Goal: Navigation & Orientation: Find specific page/section

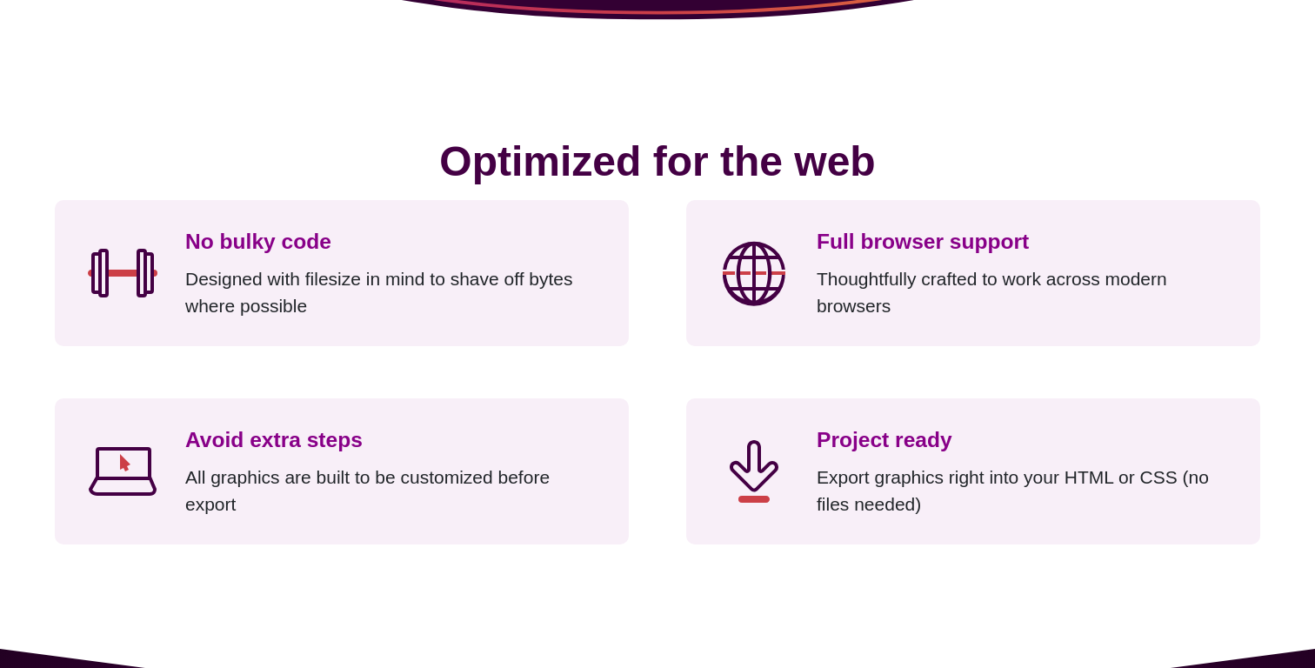
scroll to position [6689, 0]
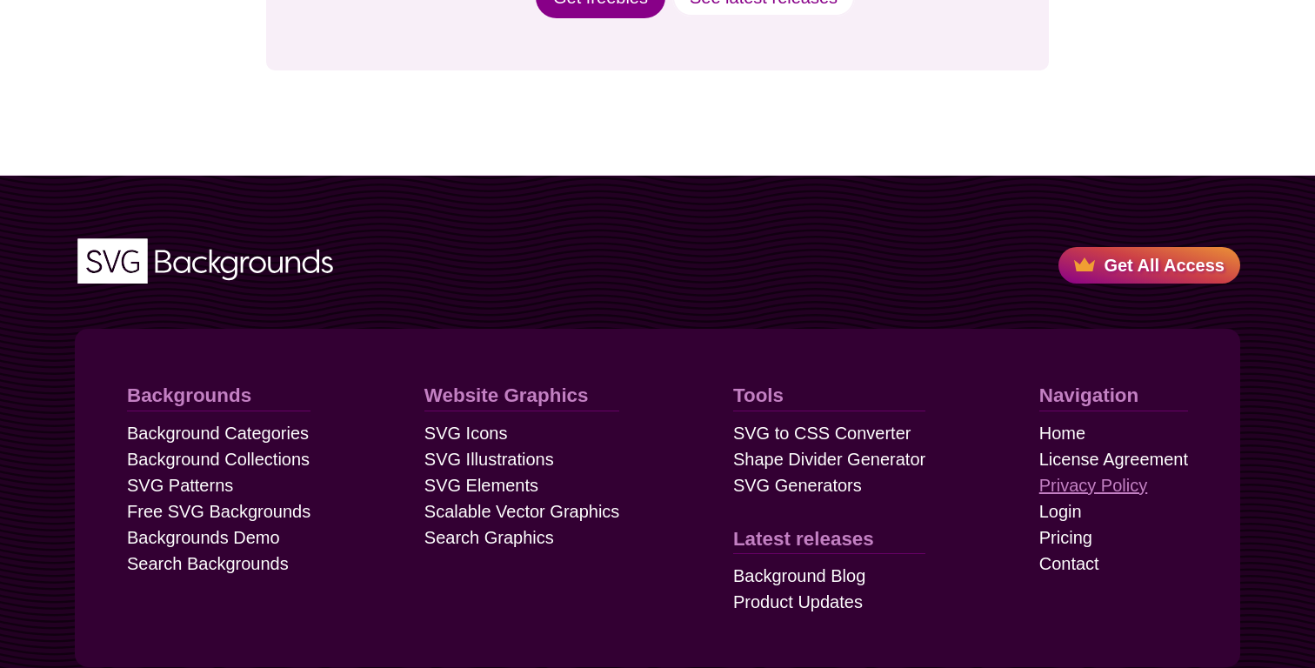
click at [1126, 472] on link "Privacy Policy" at bounding box center [1094, 485] width 108 height 26
click at [1133, 446] on link "License Agreement" at bounding box center [1114, 459] width 149 height 26
click at [1092, 551] on link "Contact" at bounding box center [1070, 564] width 60 height 26
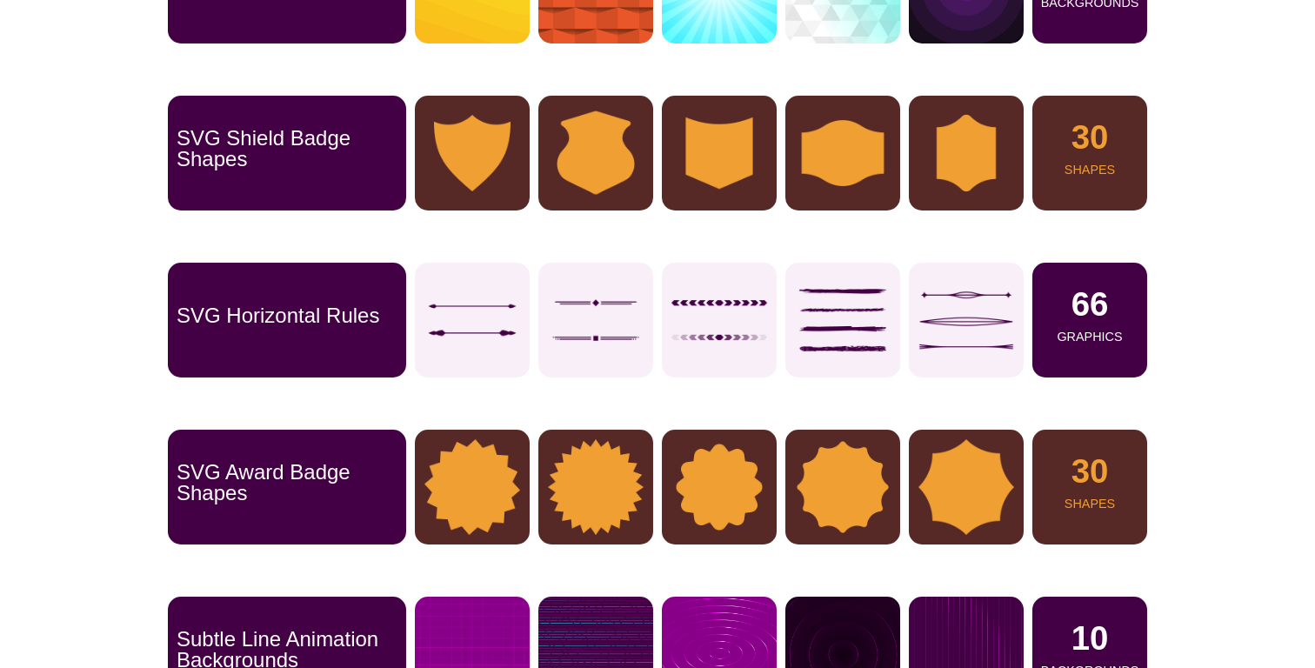
scroll to position [0, 0]
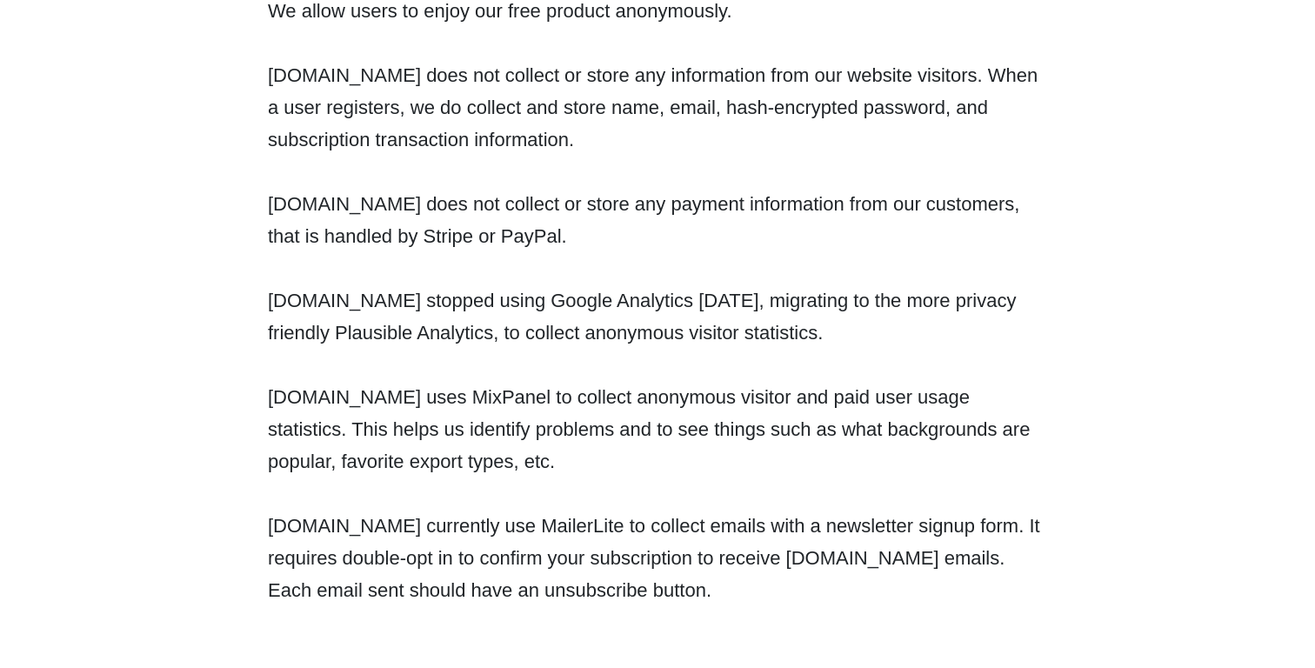
scroll to position [404, 0]
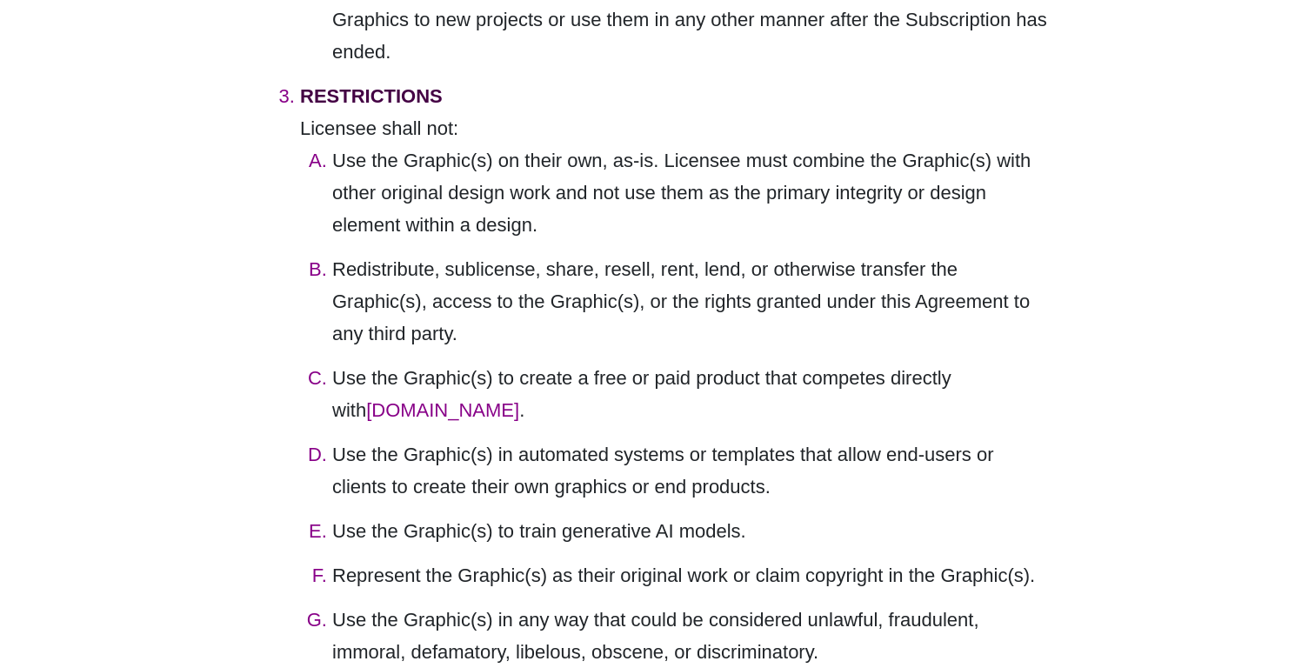
scroll to position [2559, 0]
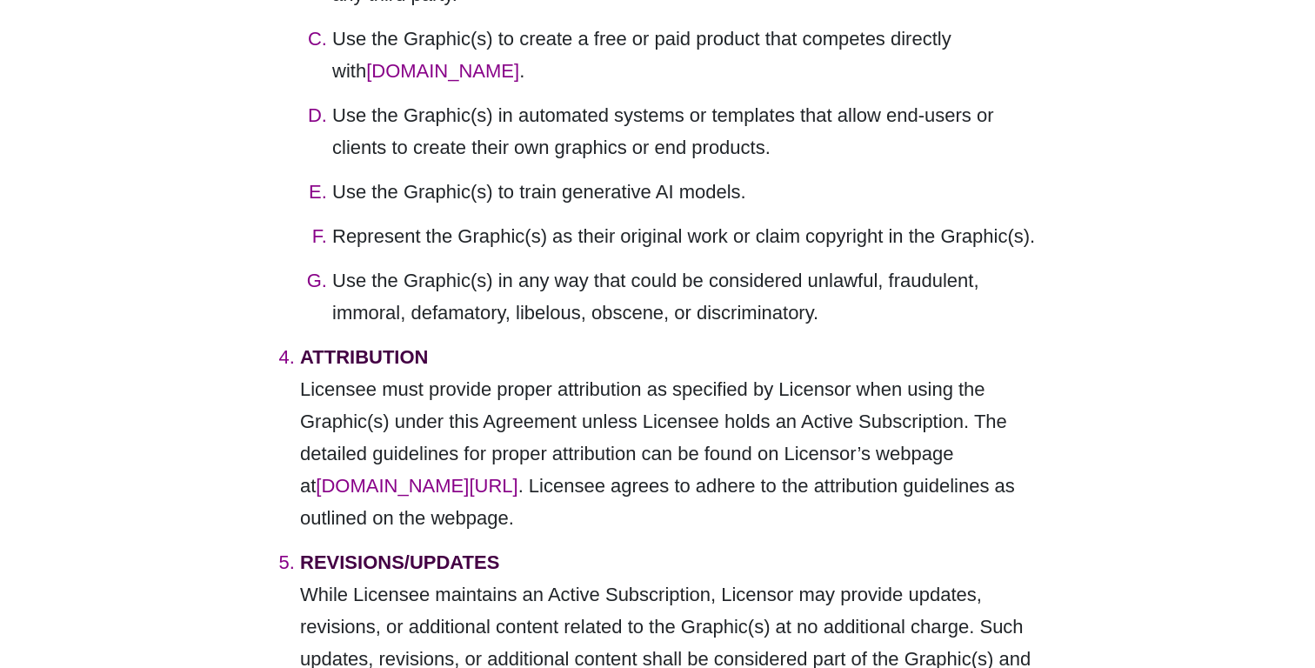
click at [1092, 520] on div "[DOMAIN_NAME] License Agreement This [DOMAIN_NAME] License Agreement (the “Agre…" at bounding box center [657, 252] width 1315 height 5449
